Goal: Task Accomplishment & Management: Use online tool/utility

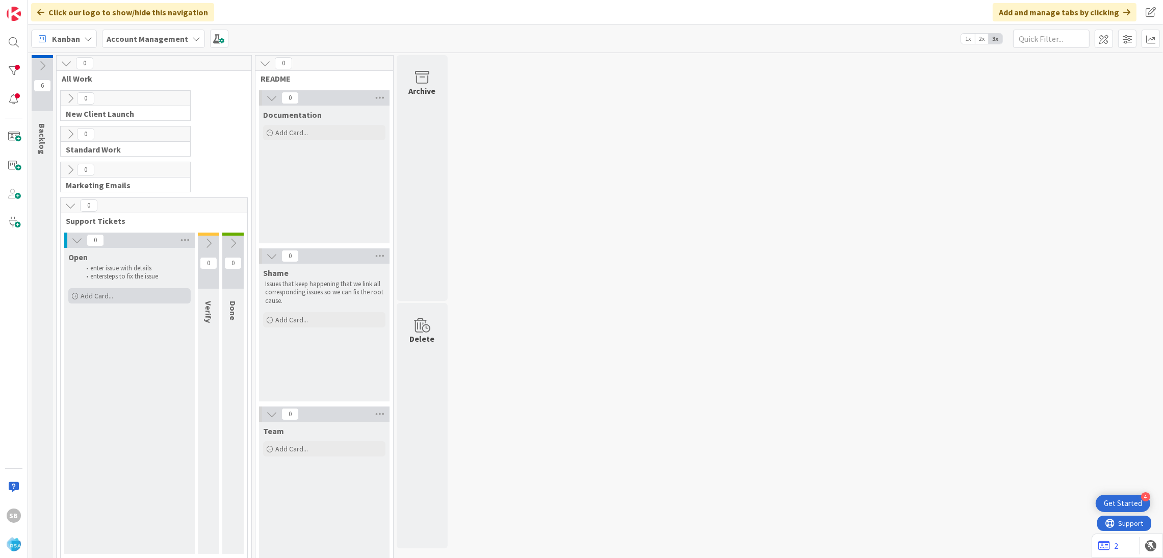
click at [123, 293] on div "Add Card..." at bounding box center [129, 295] width 122 height 15
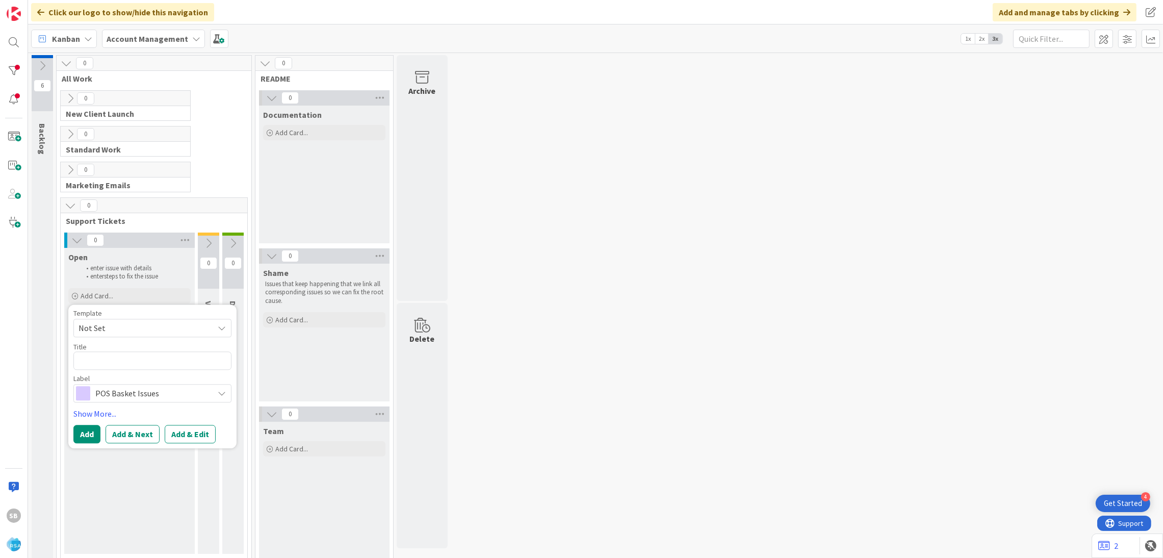
click at [126, 326] on span "Not Set" at bounding box center [142, 327] width 127 height 13
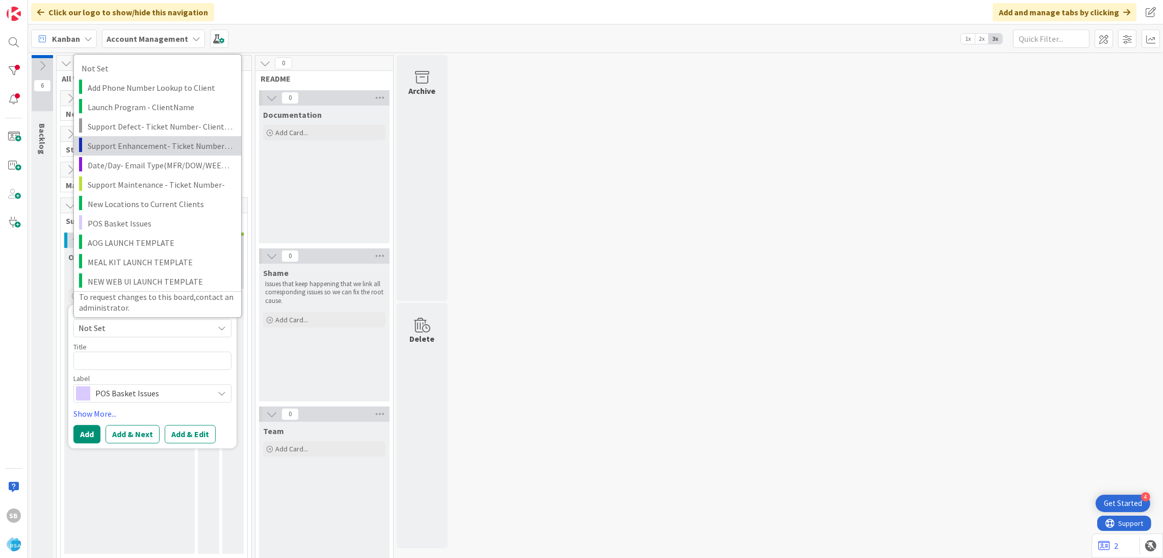
click at [137, 148] on span "Support Enhancement- Ticket Number- Client Name- Product Name" at bounding box center [161, 145] width 146 height 13
type textarea "x"
type textarea "Support Enhancement- Ticket Number- Client Name- Product Name"
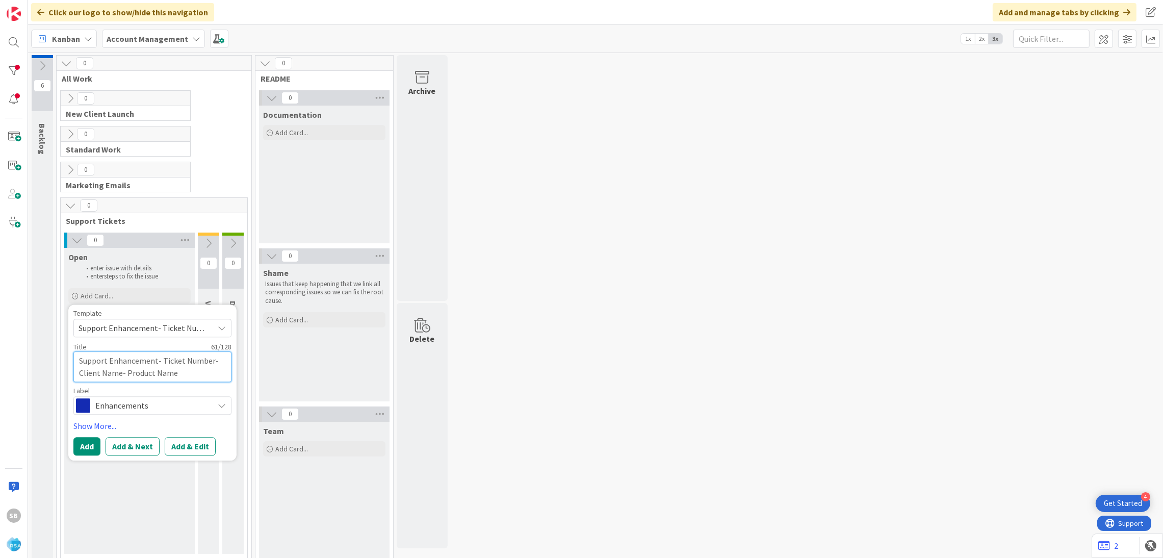
drag, startPoint x: 163, startPoint y: 359, endPoint x: 219, endPoint y: 389, distance: 63.2
click at [219, 389] on div "Template Support Enhancement- Ticket Number- Client Name- Product Name Not Set …" at bounding box center [152, 362] width 158 height 105
type textarea "x"
type textarea "Support Enhancement- T"
type textarea "x"
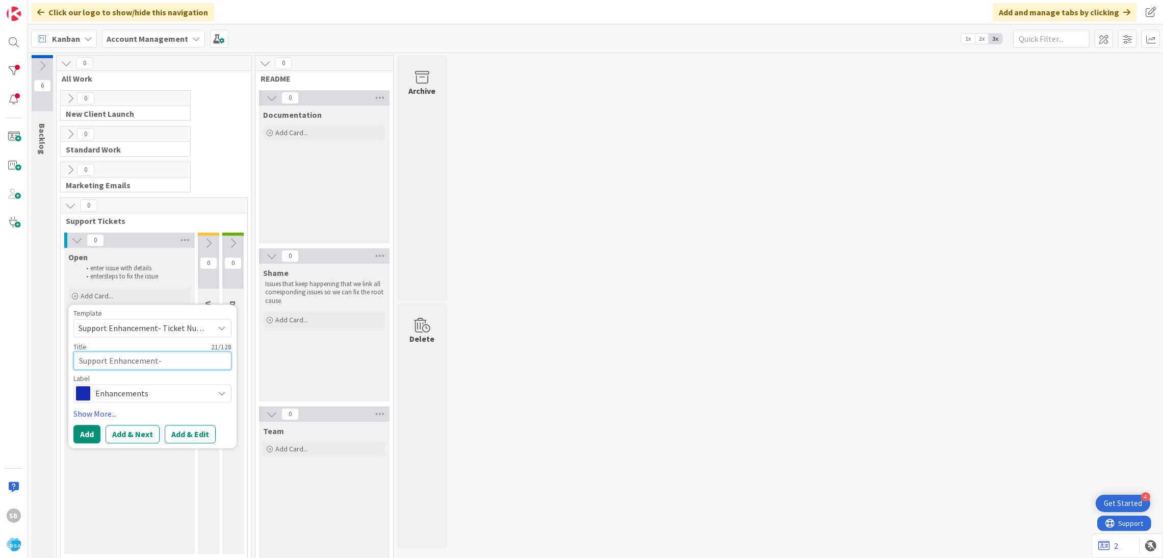
type textarea "Support Enhancement-"
paste textarea "Retrieving data. Wait a few seconds and try to cut or copy again."
type textarea "x"
type textarea "Support Enhancement- Retrieving data. Wait a few seconds and try to cut or copy…"
type textarea "x"
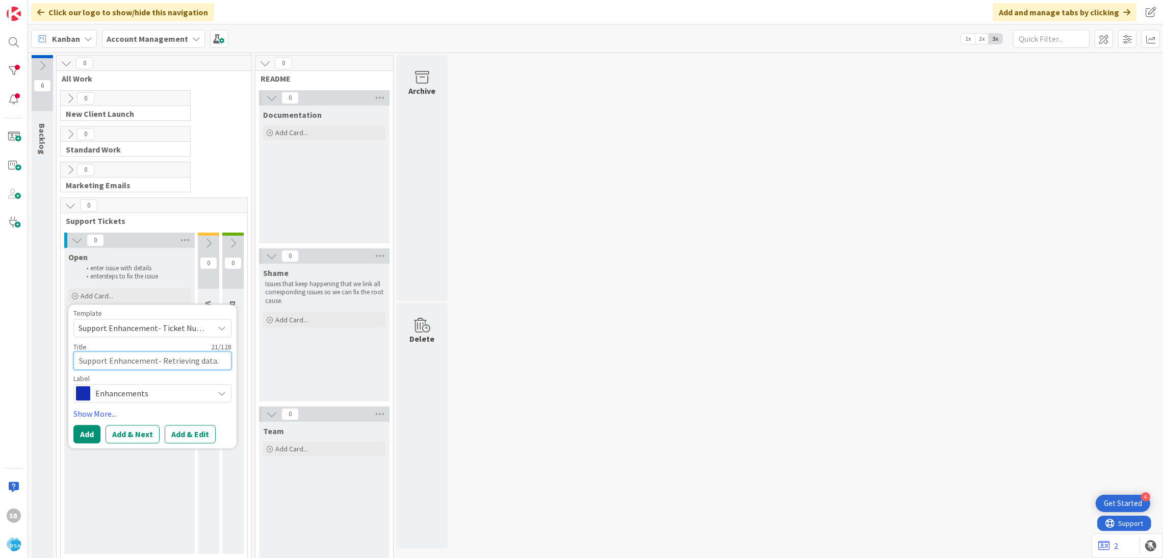
type textarea "Support Enhancement- Retrieving data. Wait a few seconds and try to cut or copy…"
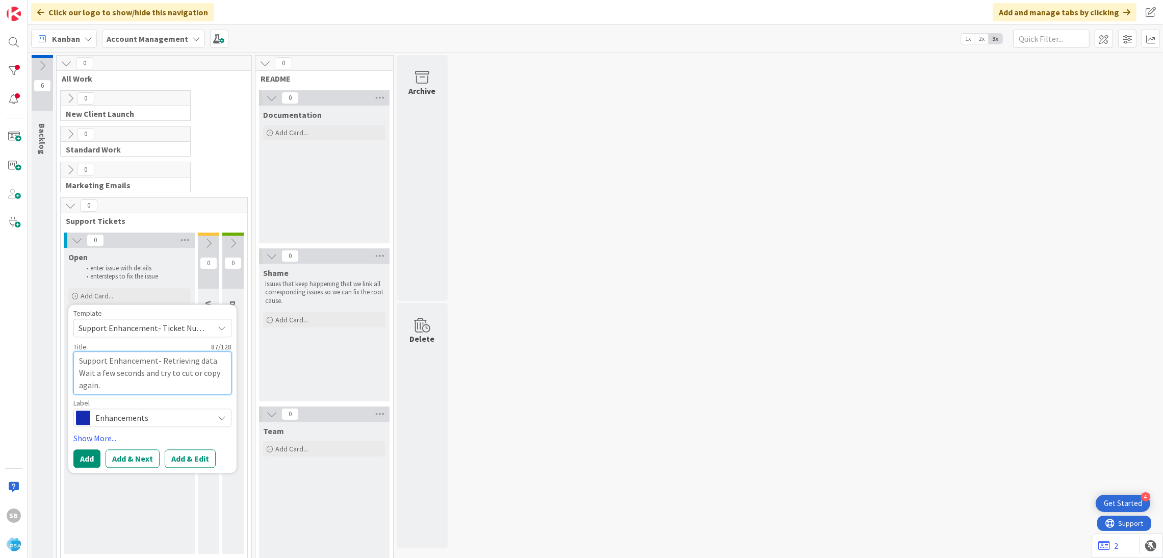
type textarea "x"
type textarea "Support Enhancement- Retrieving data. Wait a few seconds and try to cut or copy…"
type textarea "x"
type textarea "Support Enhancement-"
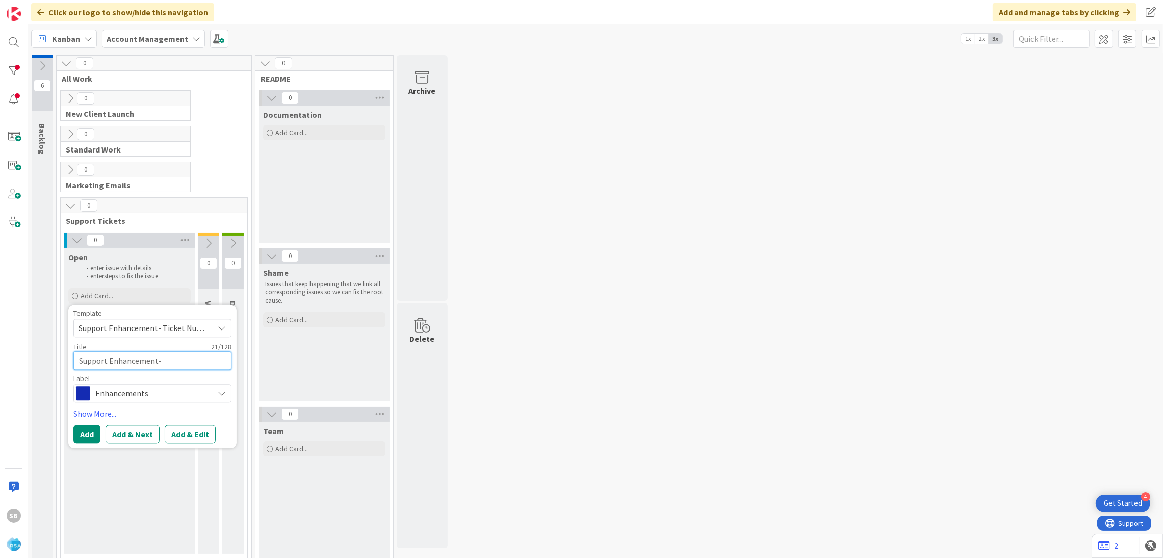
paste textarea "Retrieving data. Wait a few seconds and try to cut or copy again."
type textarea "x"
type textarea "Support Enhancement- Retrieving data. Wait a few seconds and try to cut or copy…"
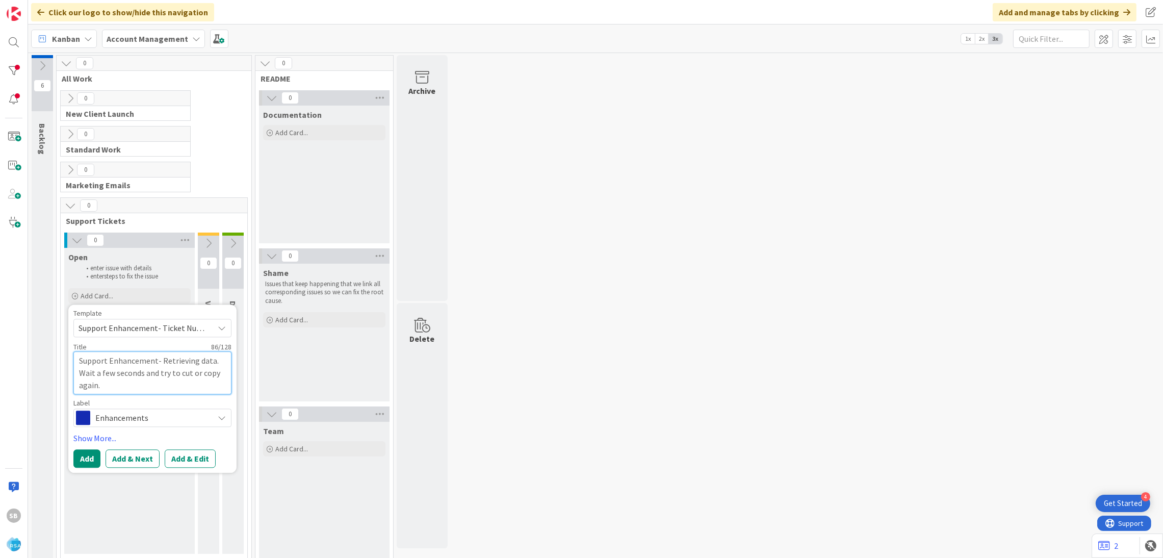
type textarea "x"
type textarea "Support Enhancement-"
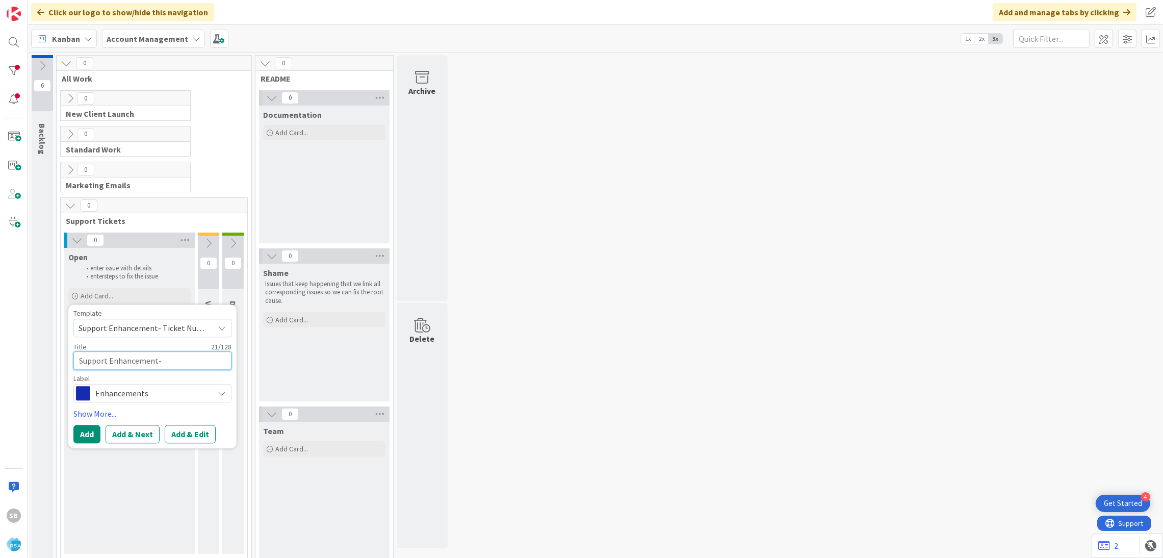
paste textarea "Retrieving data. Wait a few seconds and try to cut or copy again."
type textarea "x"
type textarea "Support Enhancement- Retrieving data. Wait a few seconds and try to cut or copy…"
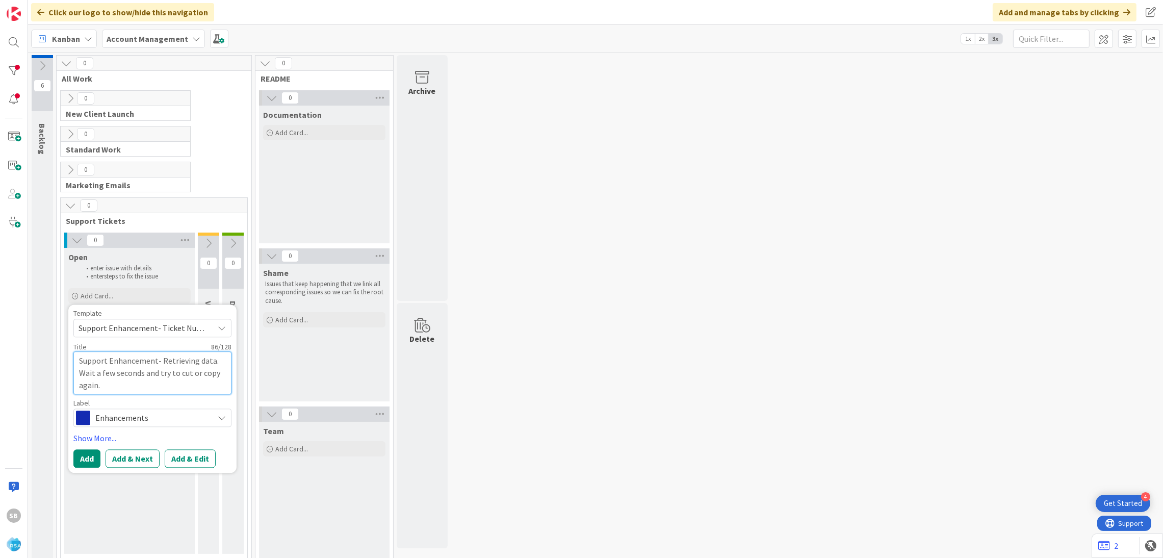
type textarea "x"
type textarea "Support Enhancement-"
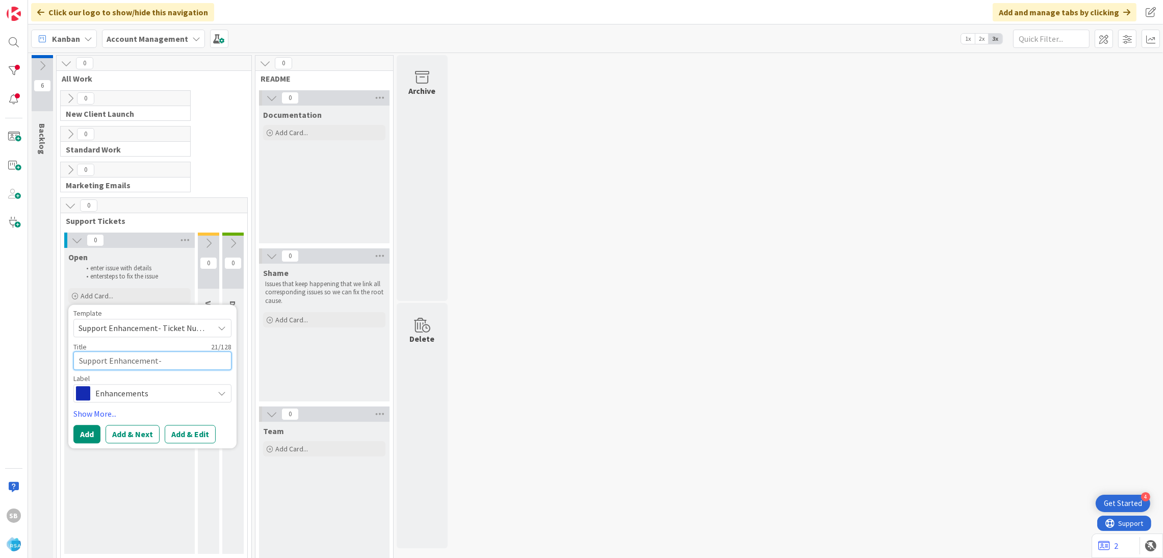
paste textarea "Retrieving data. Wait a few seconds and try to cut or copy again."
type textarea "x"
type textarea "Support Enhancement- Retrieving data. Wait a few seconds and try to cut or copy…"
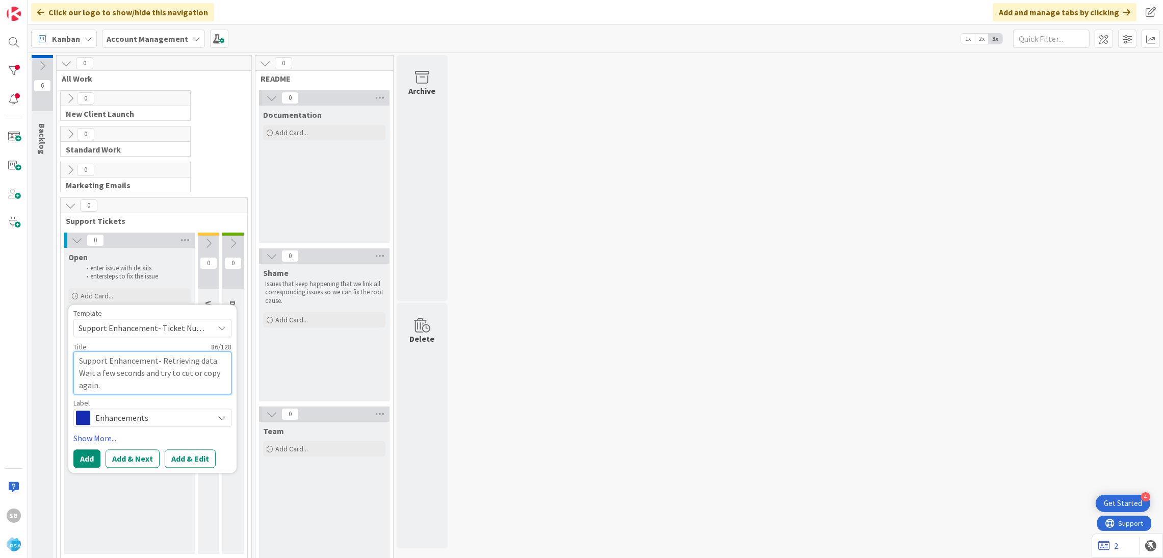
type textarea "x"
type textarea "Support Enhancement-"
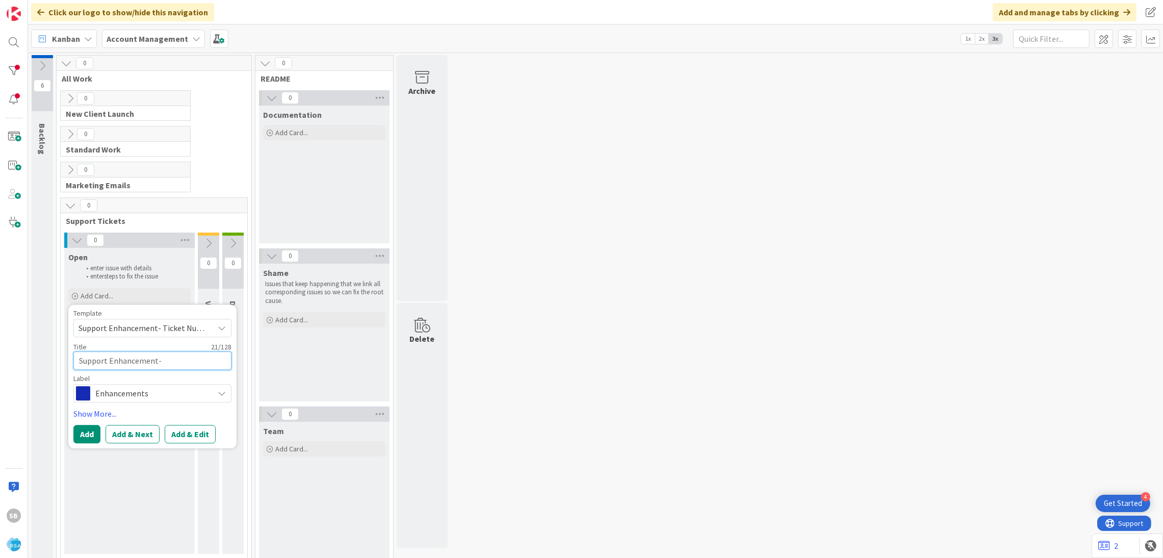
paste textarea "313945"
type textarea "x"
type textarea "Support Enhancement- 313945"
type textarea "x"
type textarea "Support Enhancement- 313945"
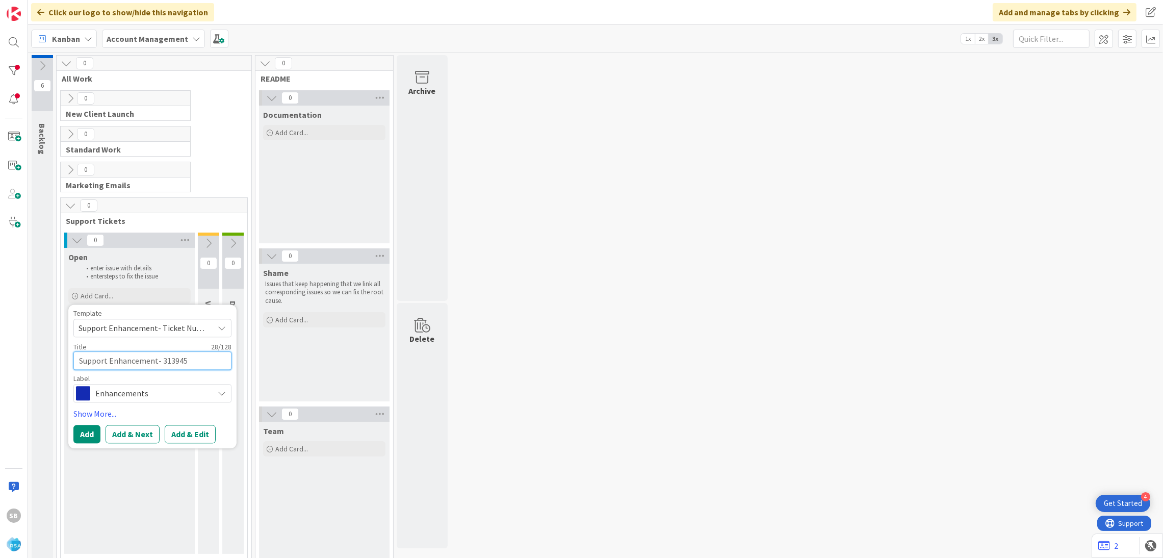
type textarea "x"
type textarea "Support Enhancement- 313945 -"
type textarea "x"
type textarea "Support Enhancement- 313945 -"
paste textarea "Retrieving data. Wait a few seconds and try to cut or copy again."
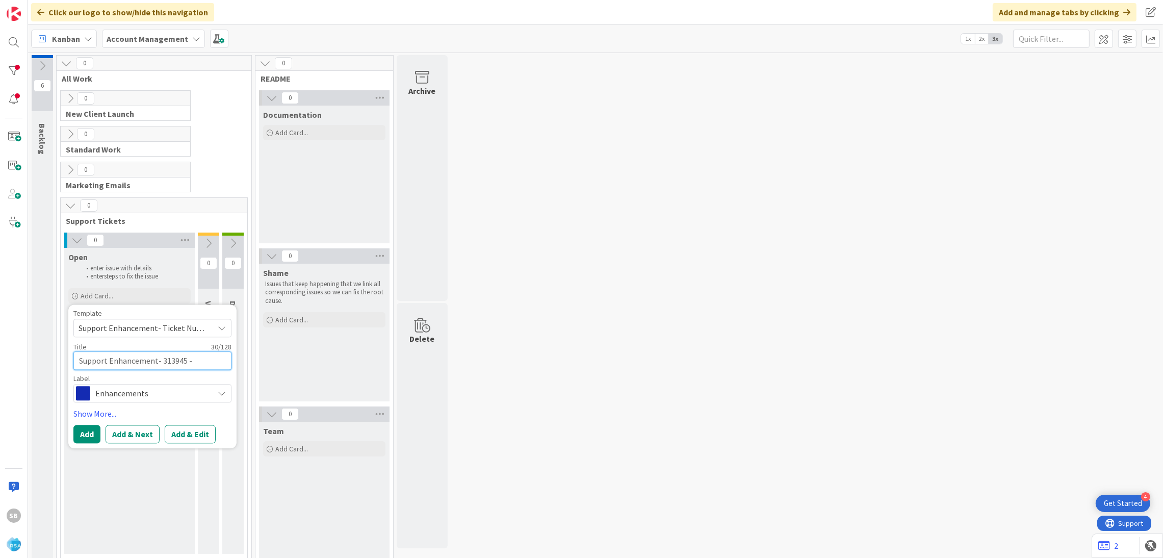
type textarea "x"
type textarea "Support Enhancement- 313945 - Retrieving data. Wait a few seconds and try to cu…"
type textarea "x"
type textarea "Support Enhancement- 313945 - Retrieving data. Wait a few seconds and try to cu…"
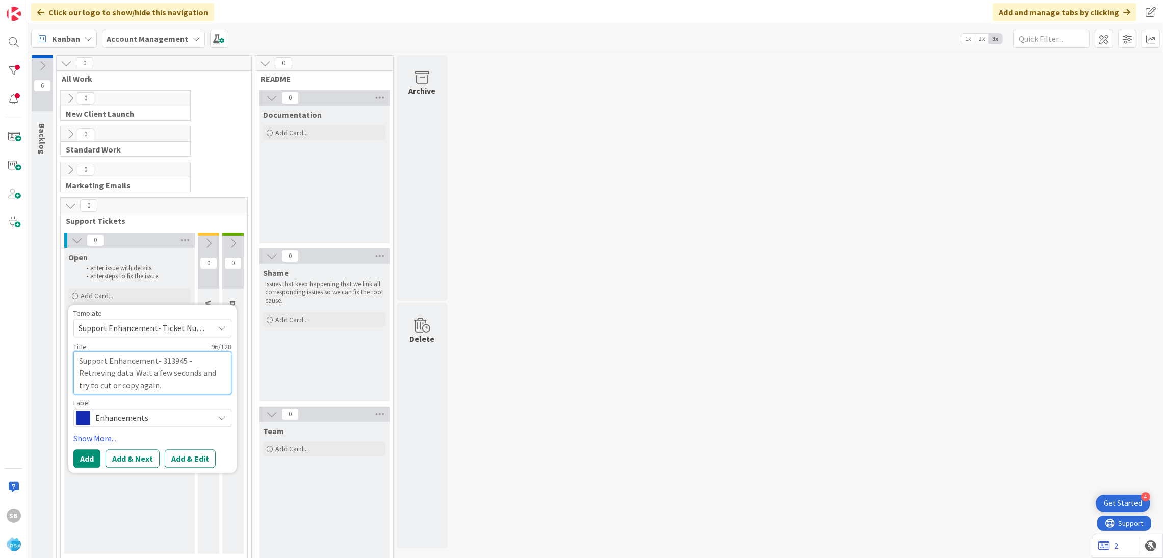
type textarea "x"
type textarea "Support Enhancement- 313945 - Retrieving data. Wait a few seconds and try to cu…"
type textarea "x"
type textarea "Support Enhancement- 313945 -"
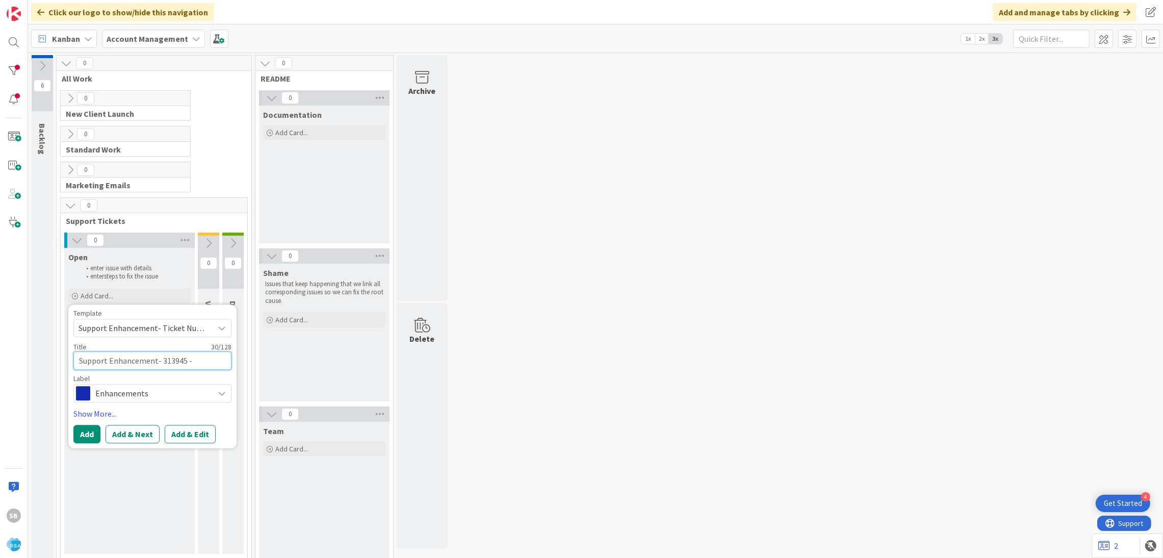
type textarea "x"
type textarea "Support Enhancement- 313945 - H"
type textarea "x"
type textarea "Support Enhancement- 313945 - HG"
type textarea "x"
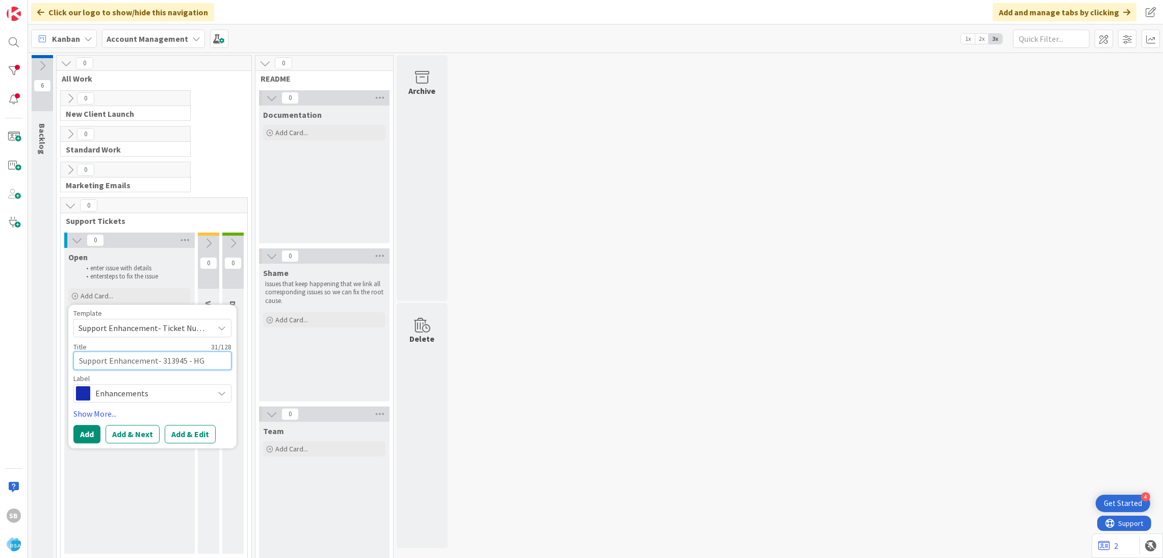
type textarea "Support Enhancement- 313945 - HGG"
type textarea "x"
type textarea "Support Enhancement- 313945 - HGG"
type textarea "x"
type textarea "Support Enhancement- 313945 - HGG -"
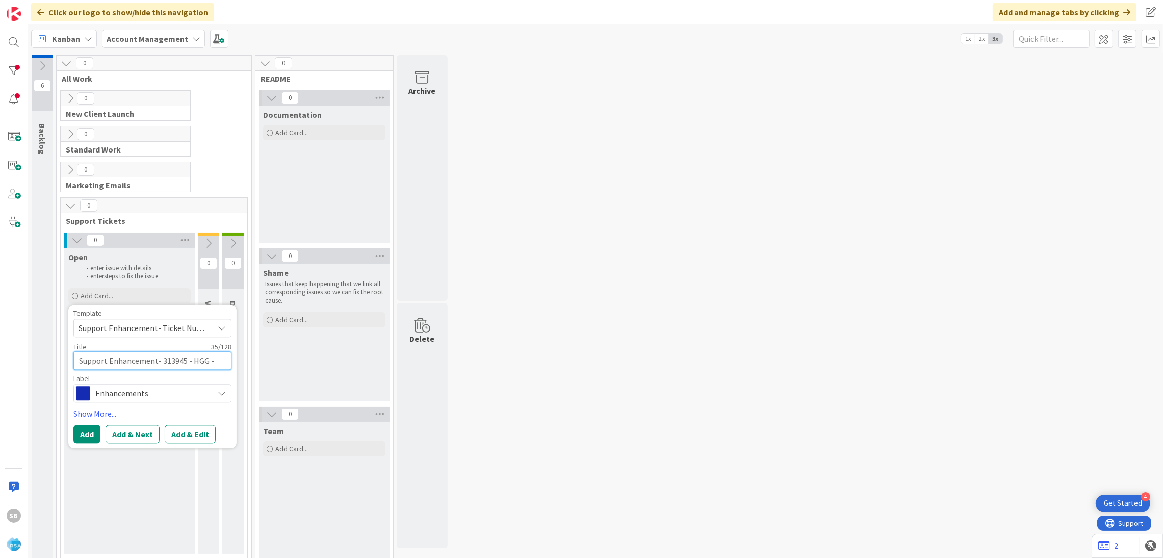
type textarea "x"
type textarea "Support Enhancement- 313945 - HGG -"
paste textarea "URL's for SFP"
type textarea "x"
type textarea "Support Enhancement- 313945 - HGG - URL's for SFP"
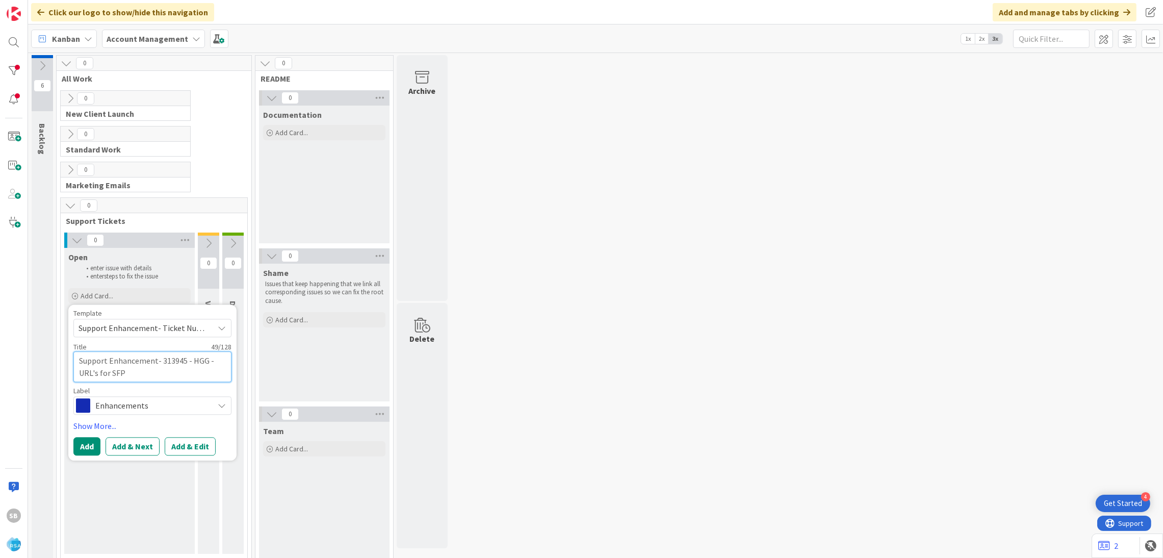
type textarea "x"
type textarea "Support Enhancement- 313945 - HGG - URL's for SFP"
type textarea "x"
type textarea "Support Enhancement- 313945 - HGG - URL's for SFP -"
type textarea "x"
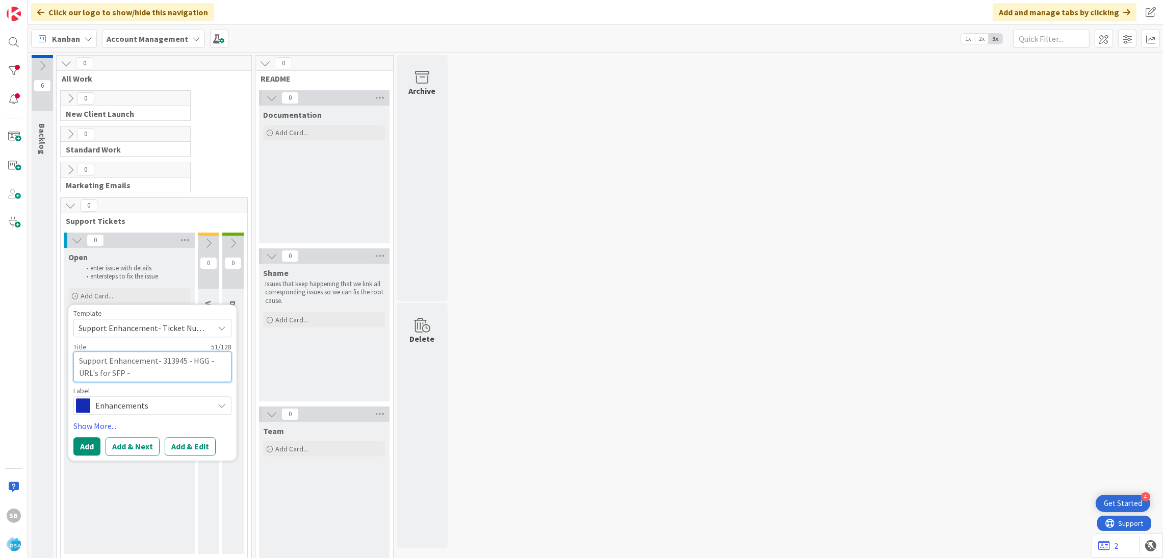
type textarea "Support Enhancement- 313945 - HGG - URL's for SFP -"
type textarea "x"
type textarea "Support Enhancement- 313945 - HGG - URL's for SFP - R"
type textarea "x"
type textarea "Support Enhancement- 313945 - HGG - URL's for SFP - RS"
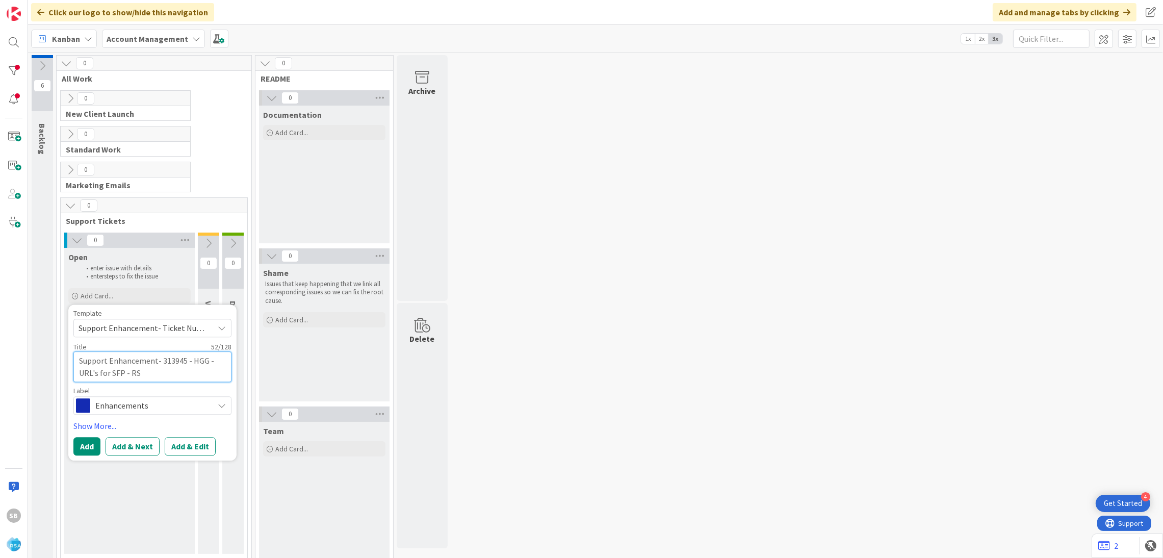
type textarea "x"
type textarea "Support Enhancement- 313945 - HGG - URL's for SFP - RSA"
click at [203, 449] on button "Add & Edit" at bounding box center [190, 446] width 51 height 18
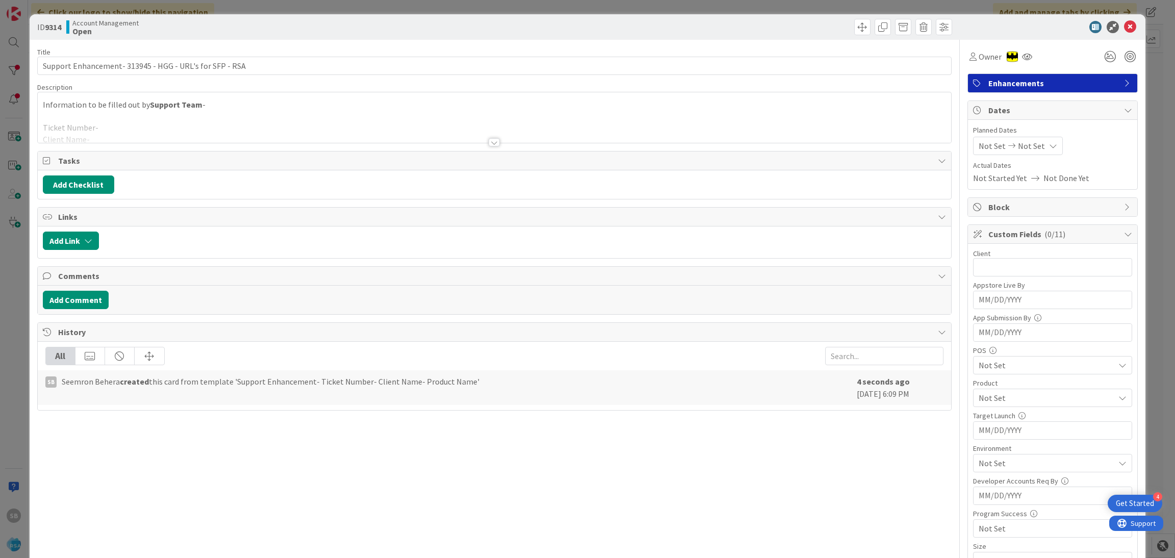
click at [157, 131] on div at bounding box center [495, 130] width 914 height 26
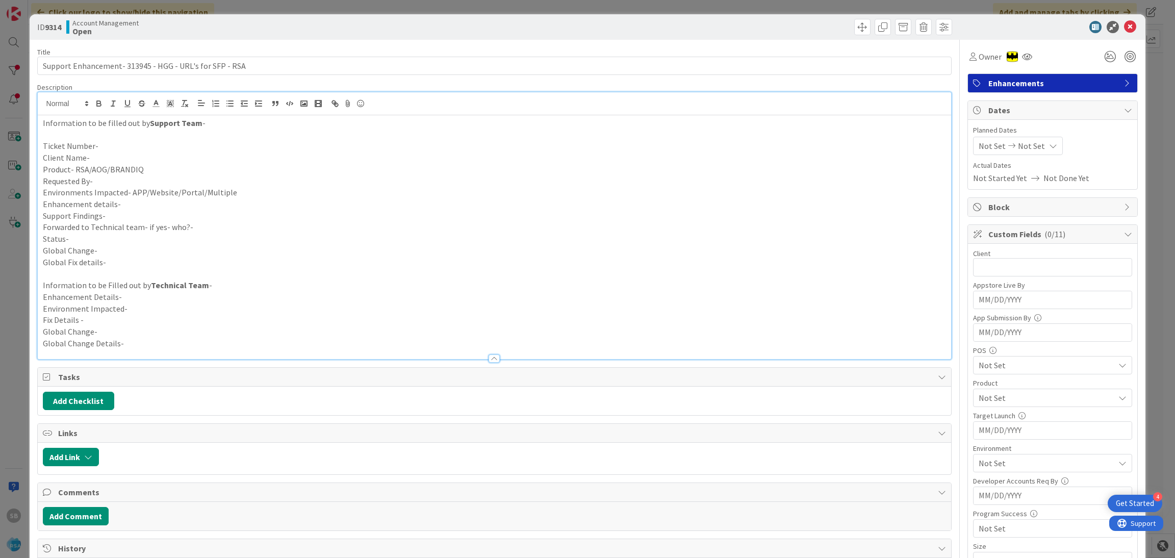
click at [127, 147] on p "Ticket Number-" at bounding box center [495, 146] width 904 height 12
click at [123, 161] on p "Client Name-" at bounding box center [495, 158] width 904 height 12
click at [168, 177] on p "Requested By-" at bounding box center [495, 181] width 904 height 12
click at [151, 166] on p "Product- RSA/AOG/BRANDIQ" at bounding box center [495, 170] width 904 height 12
click at [133, 178] on p "Requested By-" at bounding box center [495, 181] width 904 height 12
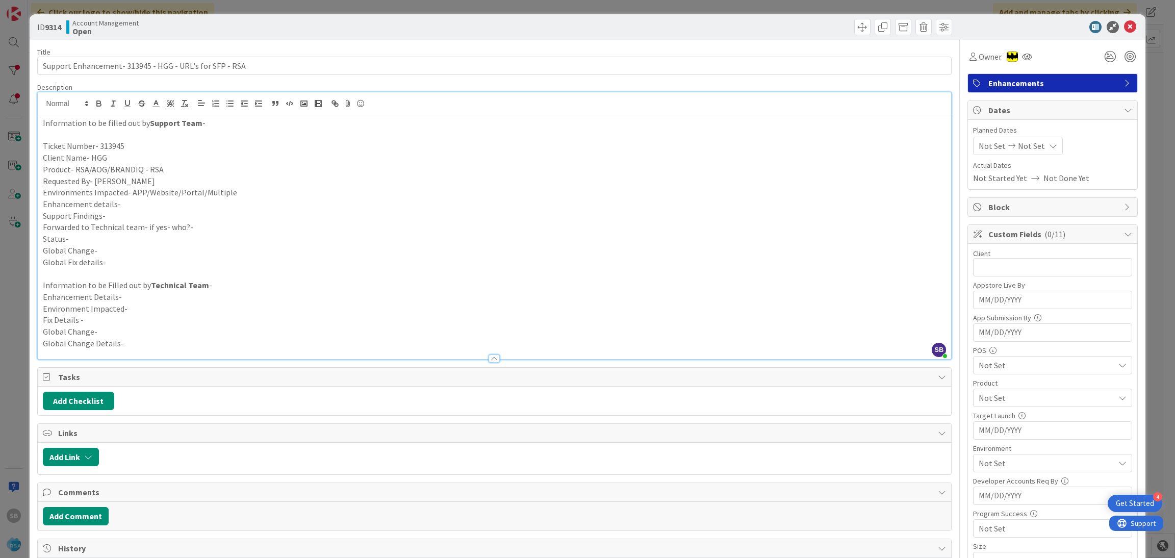
click at [227, 195] on p "Environments Impacted- APP/Website/Portal/Multiple" at bounding box center [495, 193] width 904 height 12
click at [177, 200] on p "Enhancement details-" at bounding box center [495, 204] width 904 height 12
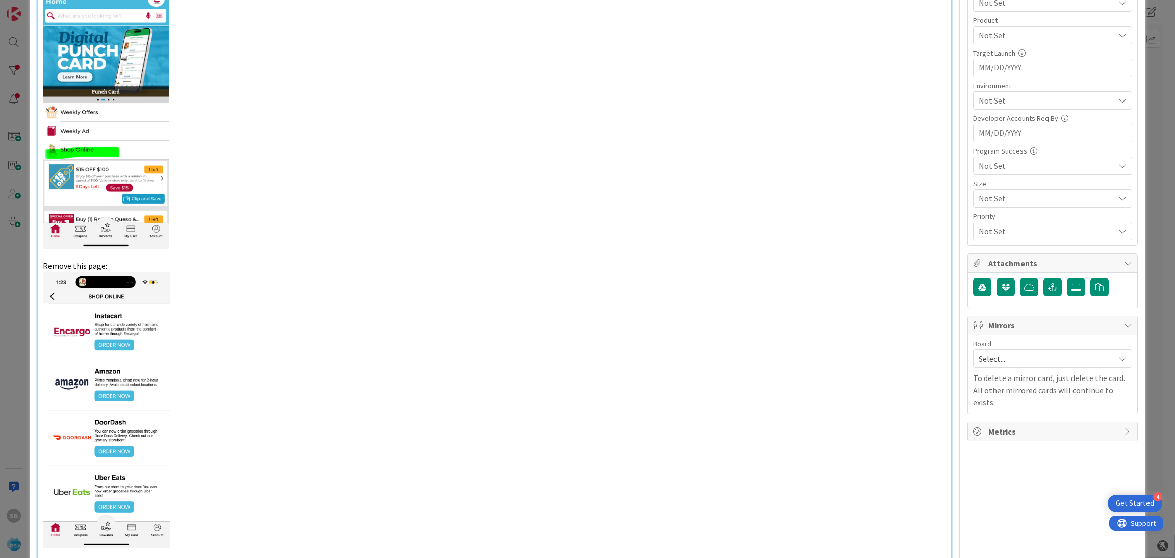
scroll to position [779, 0]
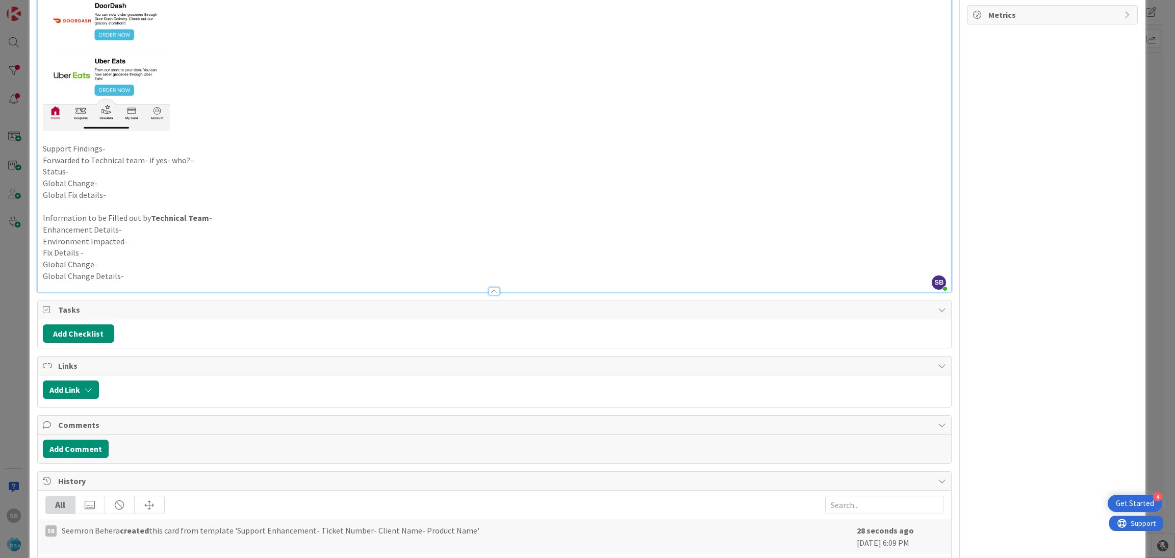
click at [136, 145] on p "Support Findings-" at bounding box center [495, 149] width 904 height 12
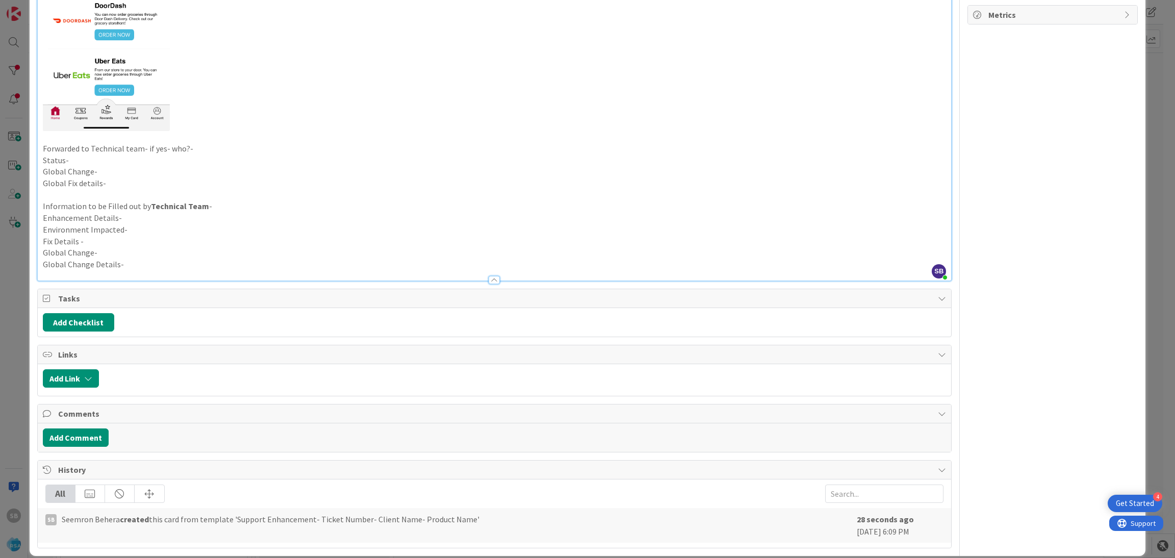
click at [191, 150] on p "Forwarded to Technical team- if yes- who?-" at bounding box center [495, 149] width 904 height 12
click at [151, 149] on p "Forwarded to Technical team- if yes- who?- Mobile Team" at bounding box center [495, 149] width 904 height 12
click at [109, 159] on p "Status-" at bounding box center [495, 161] width 904 height 12
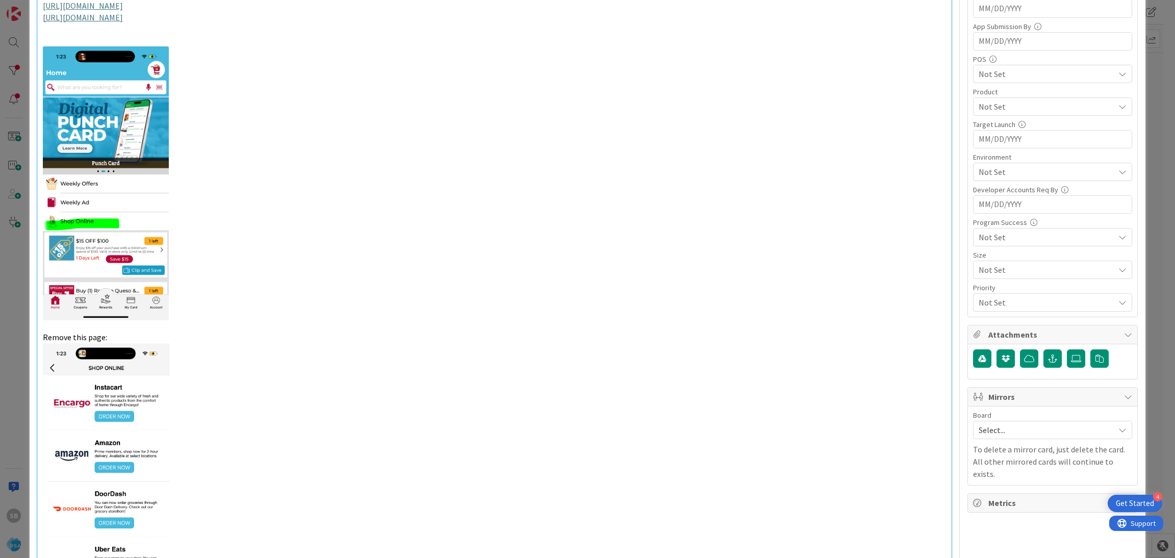
scroll to position [0, 0]
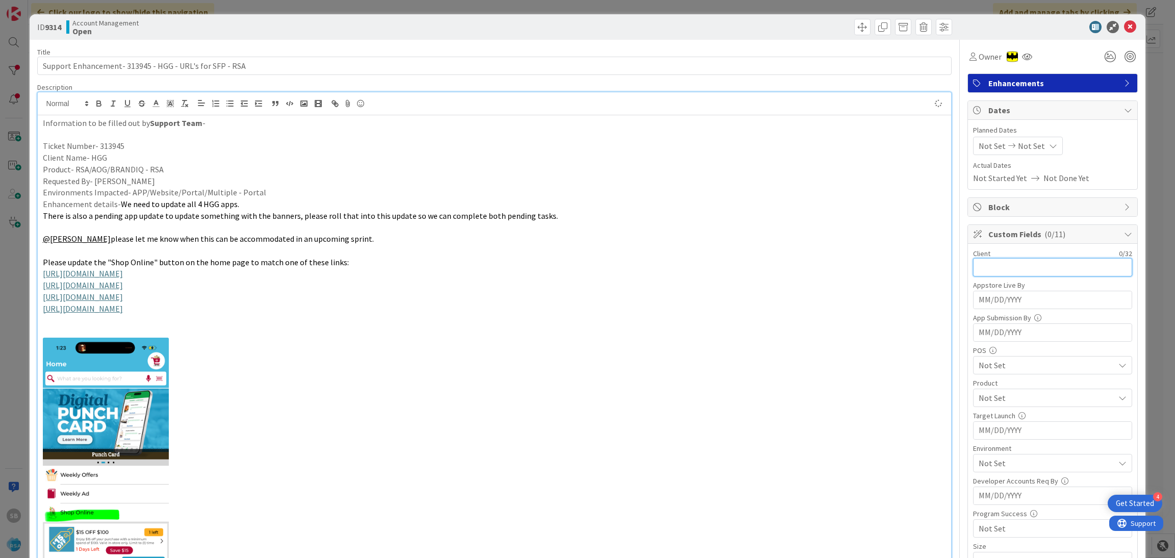
click at [980, 265] on input "text" at bounding box center [1052, 267] width 159 height 18
type input "HGG"
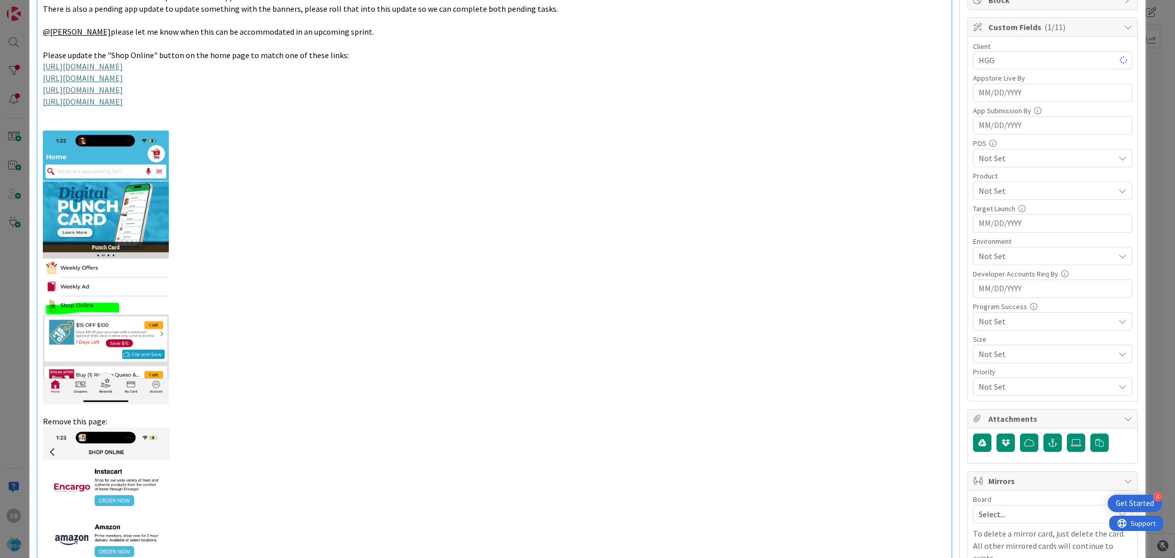
click at [989, 190] on span "Not Set" at bounding box center [1047, 191] width 136 height 12
click at [1003, 215] on link "RSA" at bounding box center [1050, 215] width 162 height 18
click at [986, 190] on span "RSA" at bounding box center [1047, 191] width 136 height 12
click at [1001, 248] on div "Not Set" at bounding box center [1052, 256] width 159 height 18
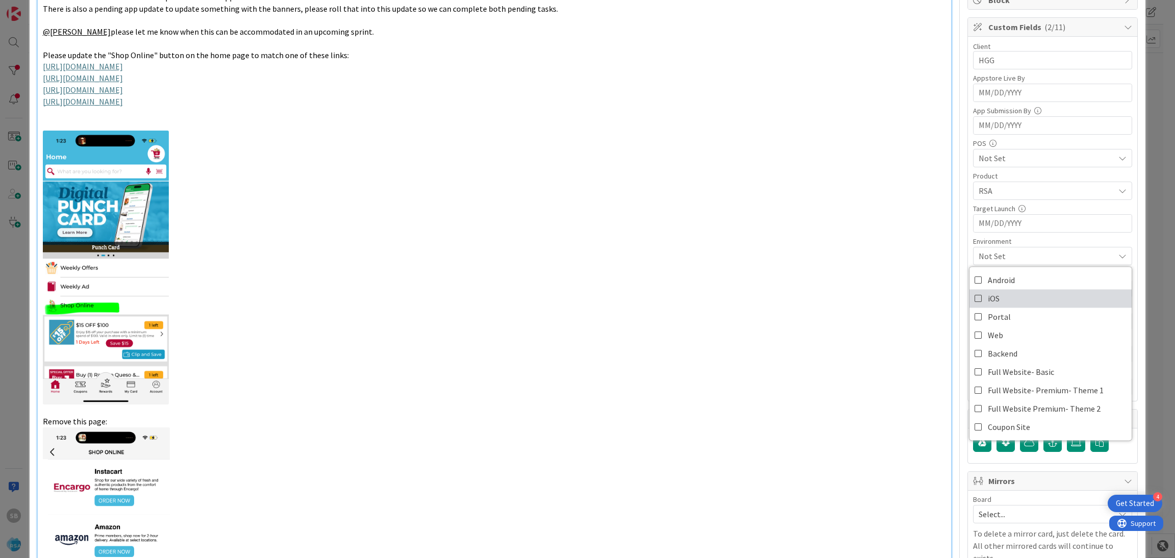
click at [988, 299] on span "iOS" at bounding box center [994, 298] width 12 height 15
click at [988, 275] on span "Android" at bounding box center [1001, 279] width 27 height 15
click at [981, 255] on span "iOS, Android" at bounding box center [1047, 256] width 136 height 12
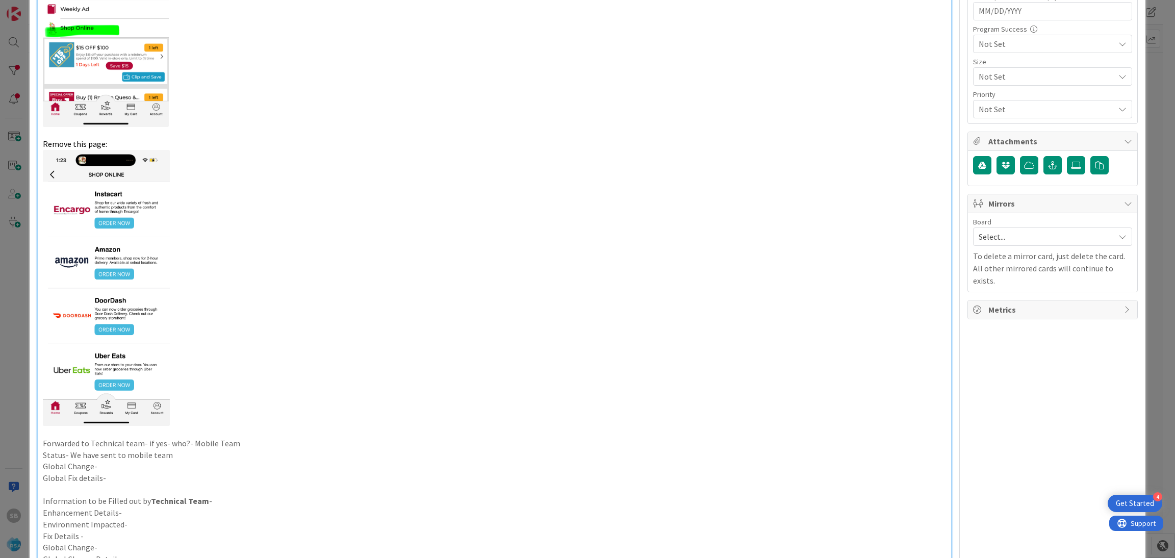
scroll to position [507, 0]
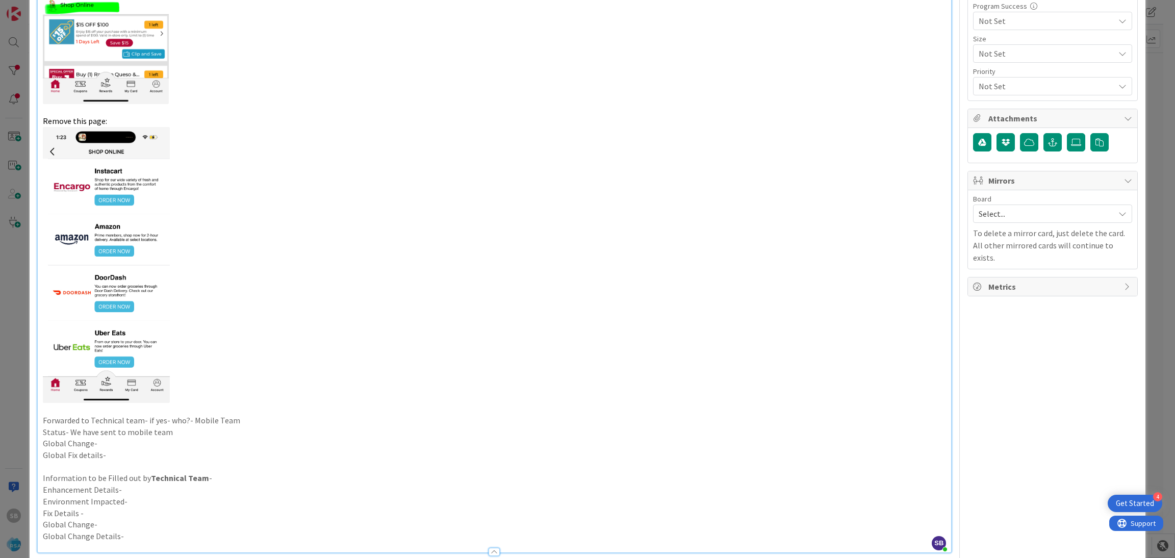
click at [1063, 194] on div "Board Select... To delete a mirror card, just delete the card. All other mirror…" at bounding box center [1052, 229] width 169 height 79
click at [1056, 212] on span "Select..." at bounding box center [1044, 214] width 131 height 14
click at [1034, 280] on span "Software Development" at bounding box center [1059, 279] width 135 height 15
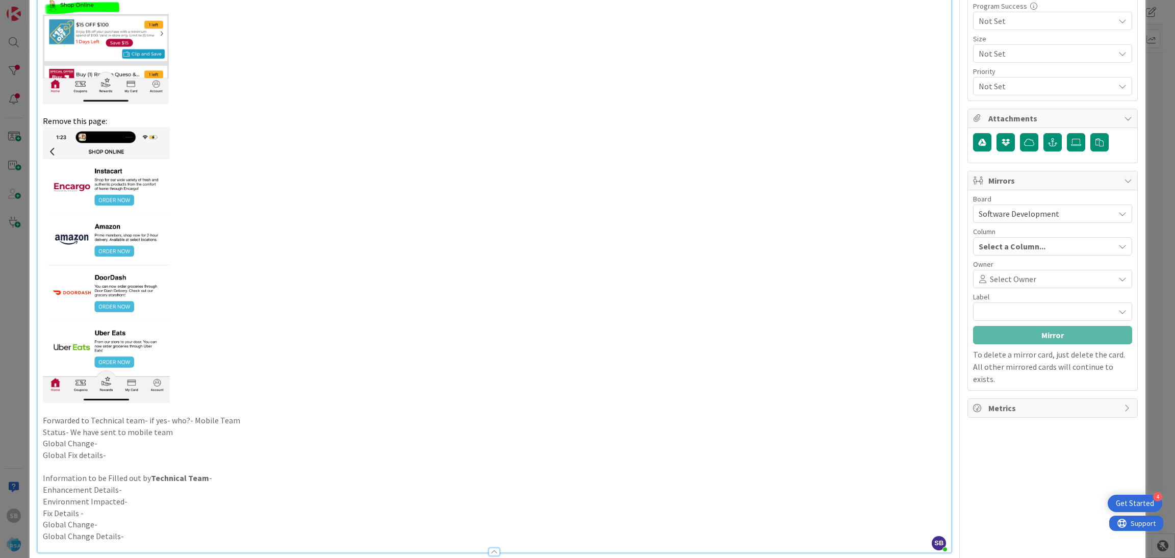
click at [1036, 280] on span at bounding box center [1073, 279] width 75 height 8
type input "res"
click at [1031, 331] on span "[PERSON_NAME]" at bounding box center [1036, 327] width 61 height 15
click at [1003, 316] on span "Partner Contributions" at bounding box center [1052, 311] width 114 height 14
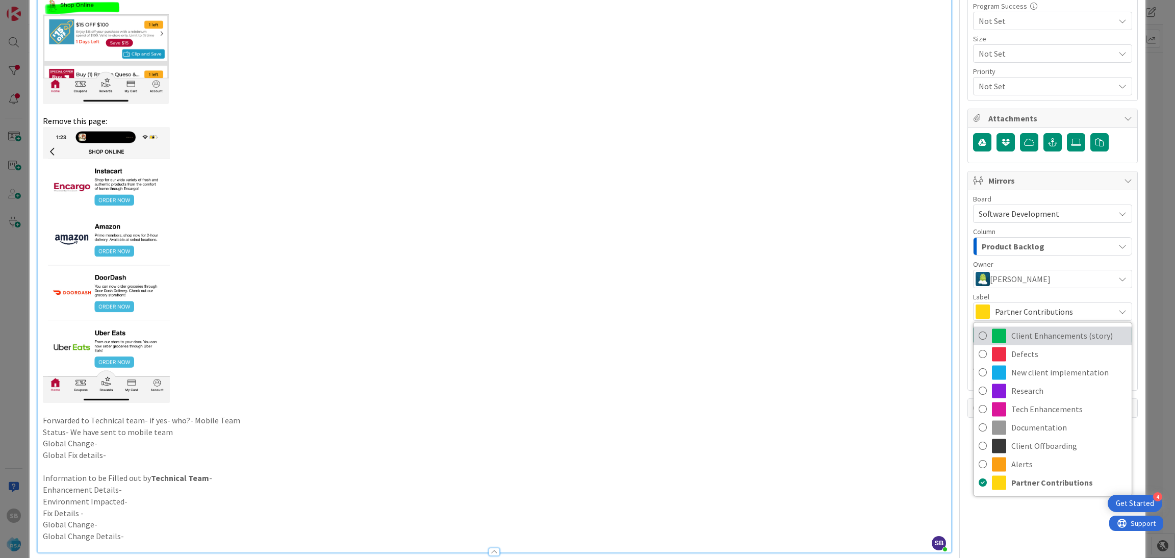
click at [1041, 343] on span "Client Enhancements (story)" at bounding box center [1068, 335] width 115 height 15
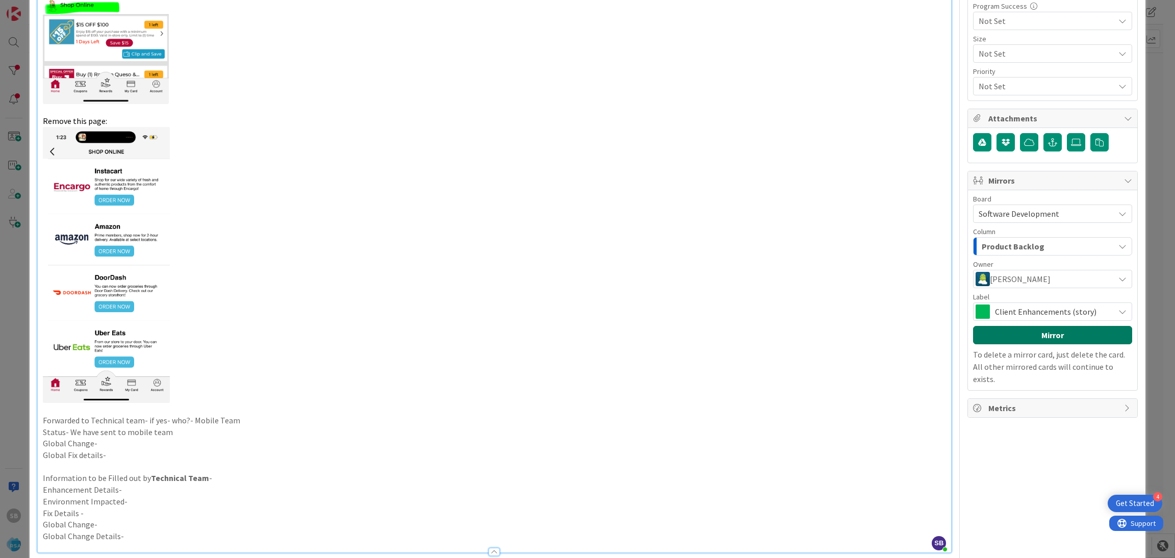
click at [1032, 344] on button "Mirror" at bounding box center [1052, 335] width 159 height 18
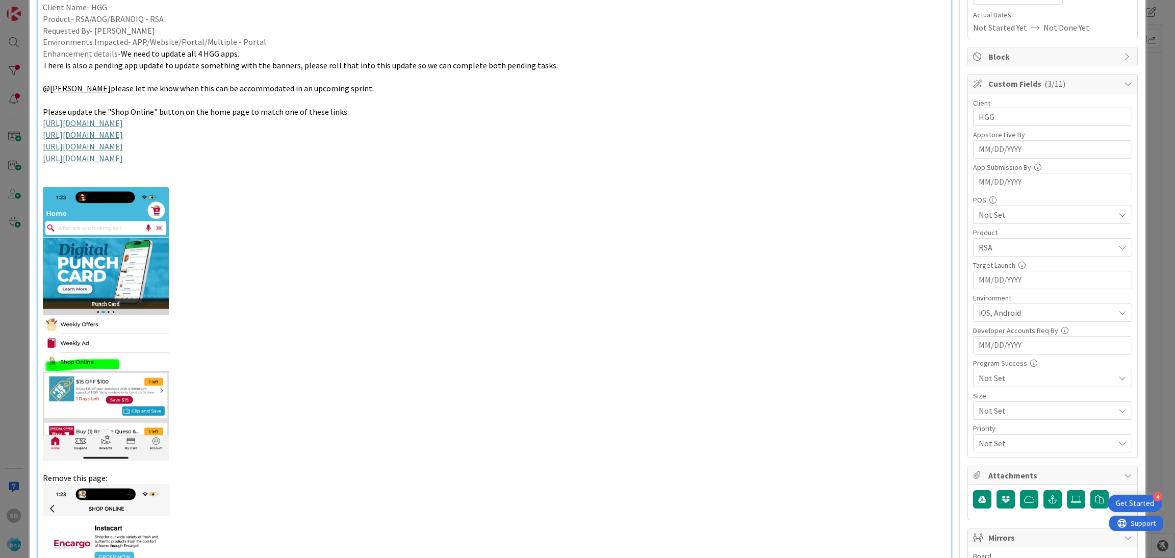
scroll to position [0, 0]
